Goal: Task Accomplishment & Management: Complete application form

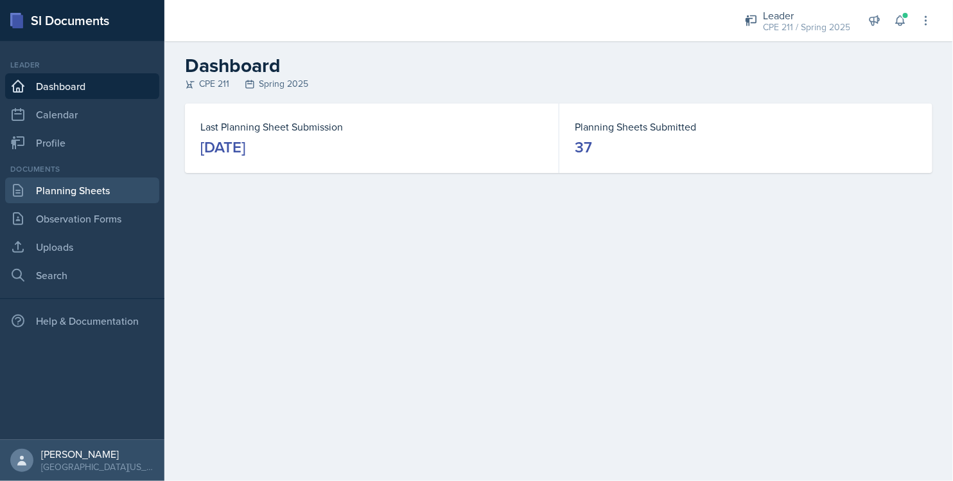
click at [115, 182] on link "Planning Sheets" at bounding box center [82, 190] width 154 height 26
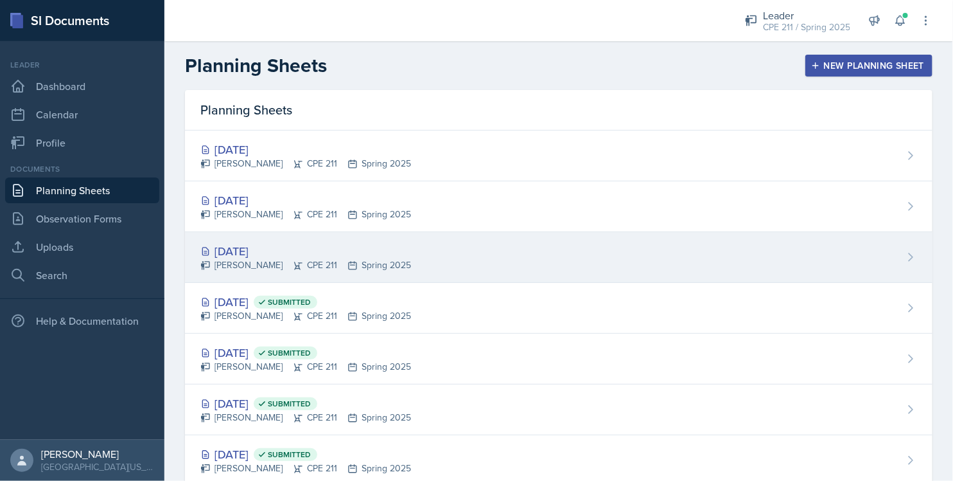
click at [409, 251] on div "[DATE] [PERSON_NAME] CPE 211 Spring 2025" at bounding box center [559, 257] width 748 height 51
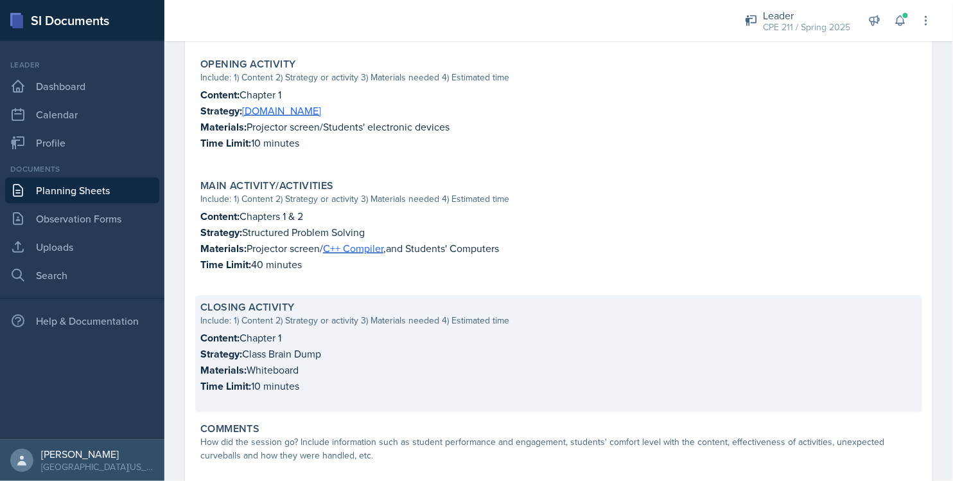
scroll to position [475, 0]
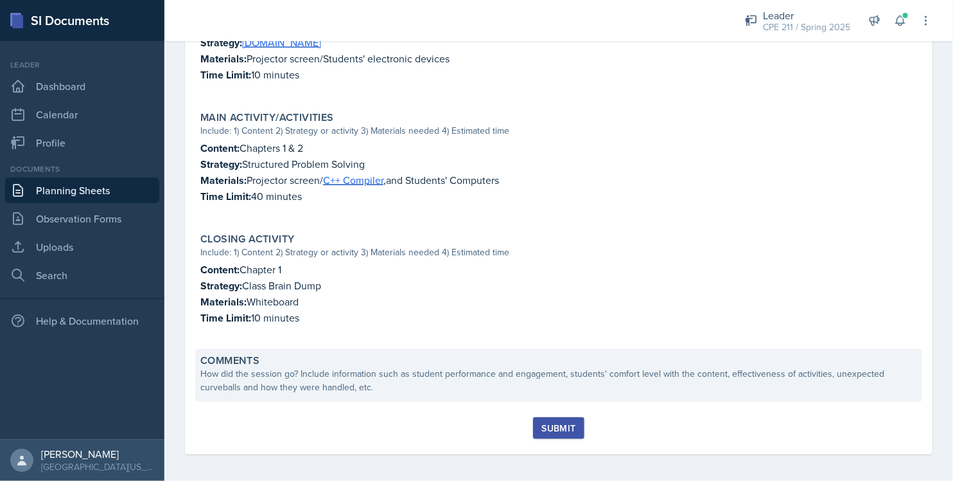
click at [576, 376] on div "How did the session go? Include information such as student performance and eng…" at bounding box center [558, 380] width 717 height 27
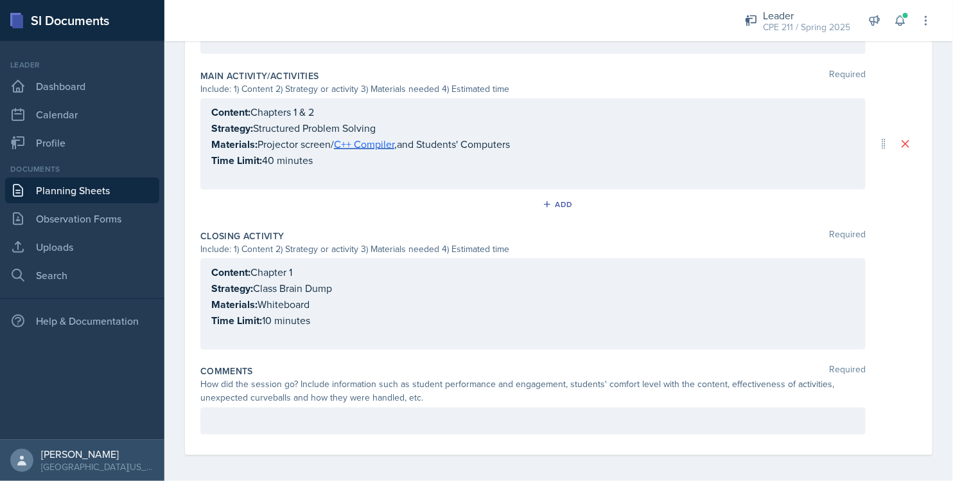
click at [337, 413] on p at bounding box center [533, 420] width 644 height 15
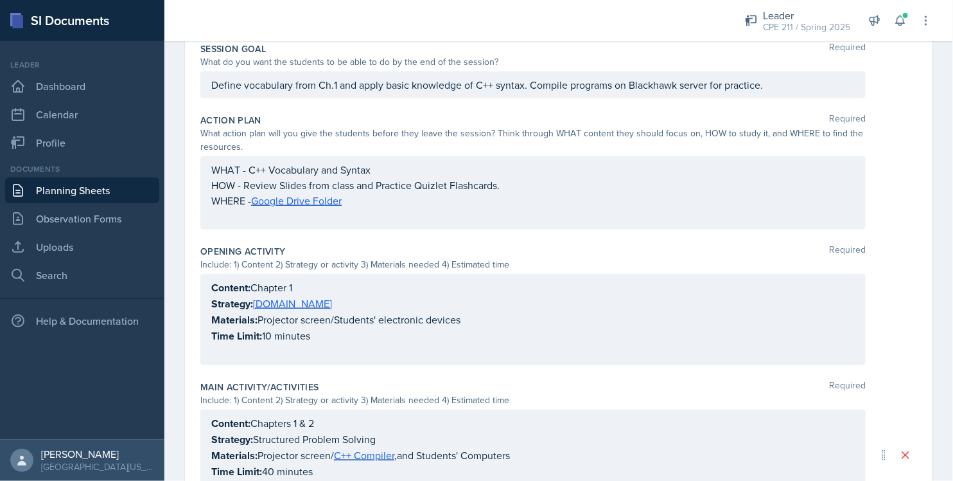
scroll to position [0, 0]
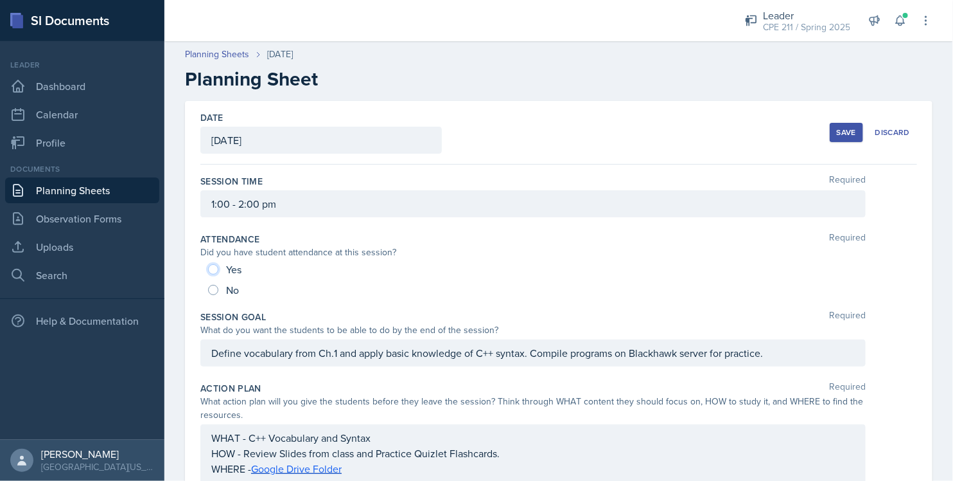
click at [215, 269] on input "Yes" at bounding box center [213, 269] width 10 height 10
radio input "true"
click at [811, 138] on div "Date [DATE] [DATE] 27 28 29 30 31 1 2 3 4 5 6 7 8 9 10 11 12 13 14 15 16 17 18 …" at bounding box center [558, 133] width 717 height 64
click at [837, 136] on div "Save" at bounding box center [846, 132] width 19 height 10
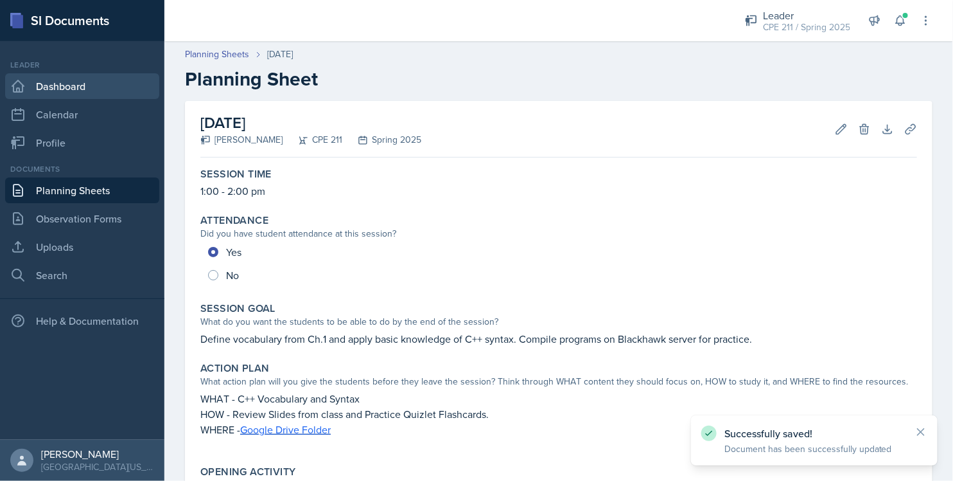
click at [76, 87] on link "Dashboard" at bounding box center [82, 86] width 154 height 26
